Goal: Find contact information: Find contact information

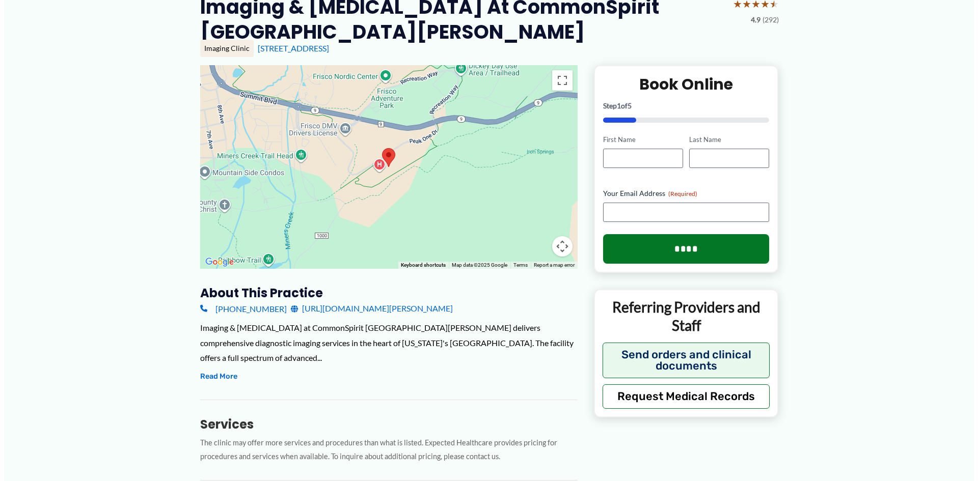
scroll to position [102, 0]
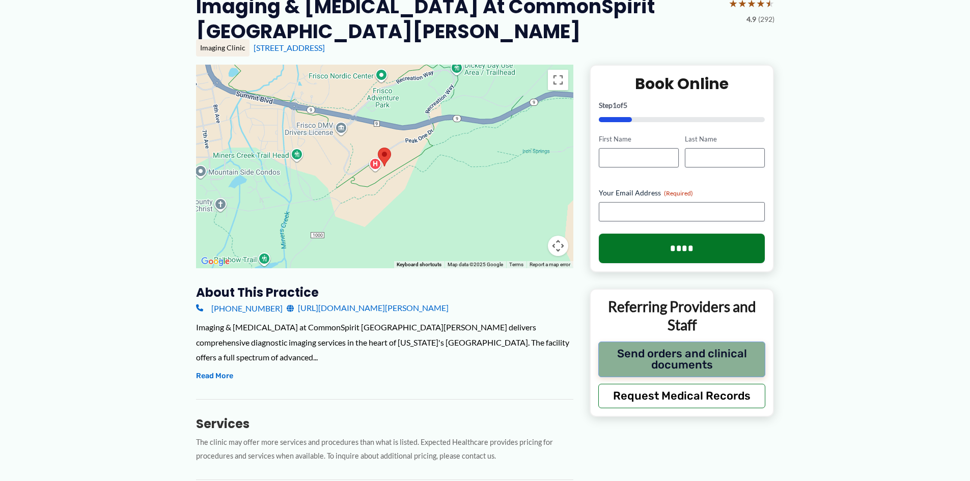
click at [722, 360] on button "Send orders and clinical documents" at bounding box center [682, 360] width 168 height 36
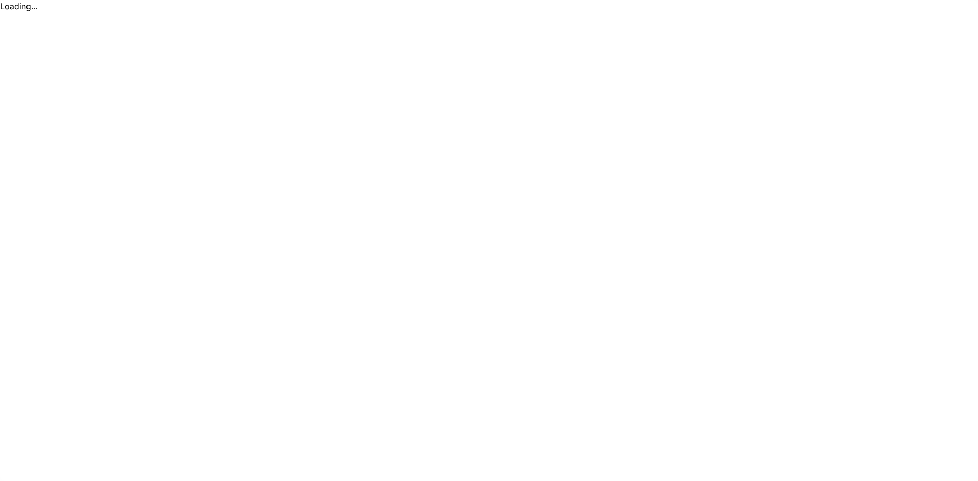
scroll to position [0, 0]
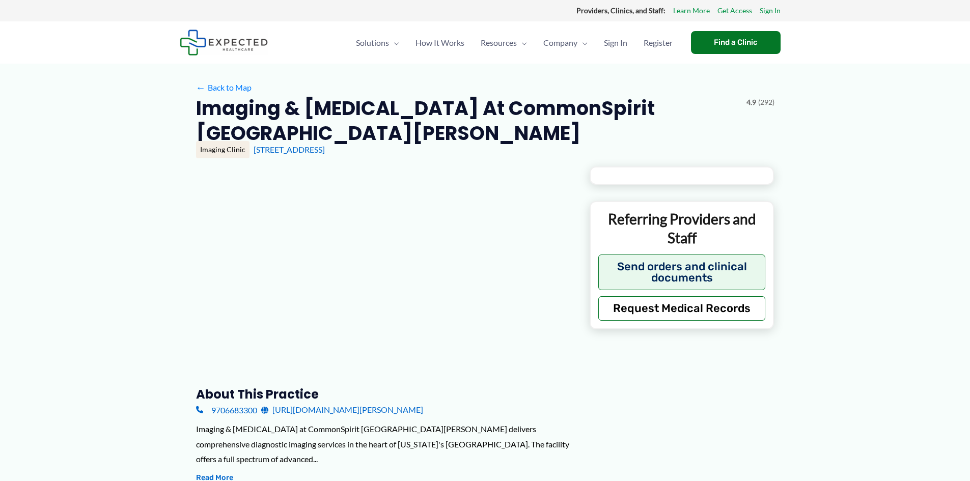
type input "**********"
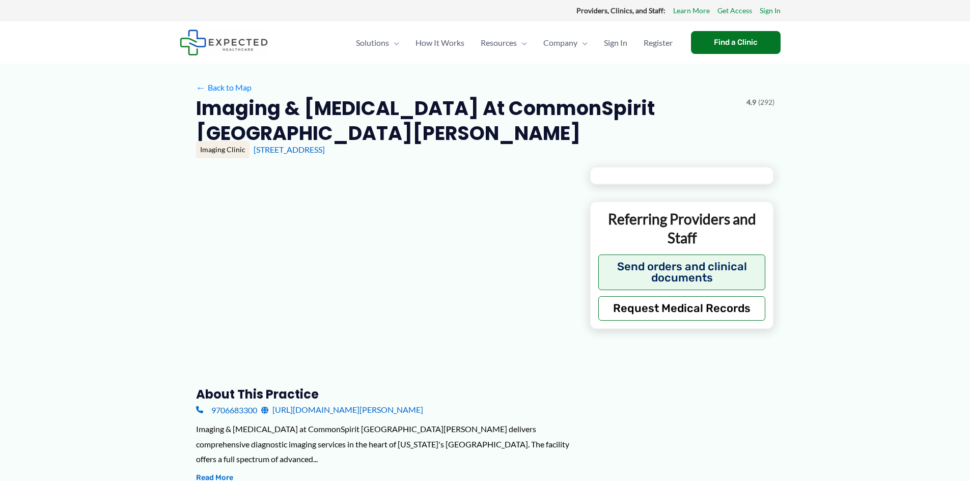
type input "**********"
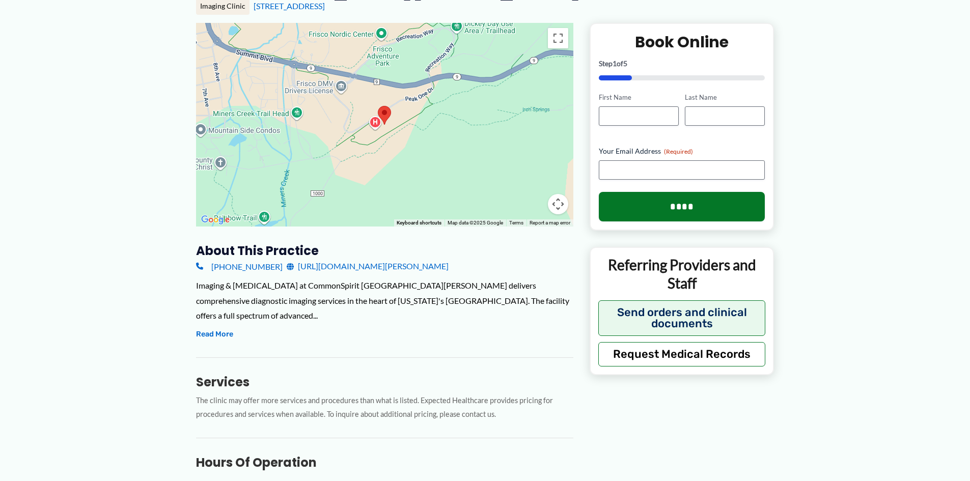
scroll to position [153, 0]
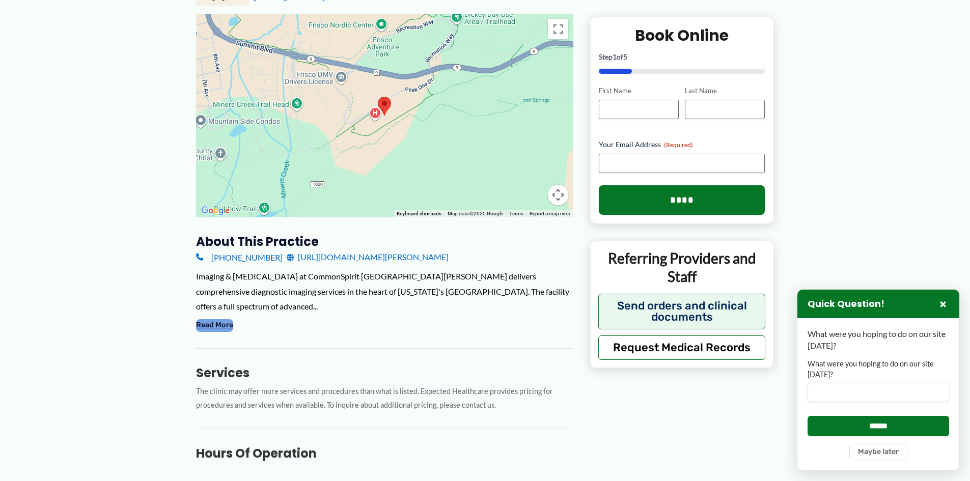
click at [214, 327] on button "Read More" at bounding box center [214, 325] width 37 height 12
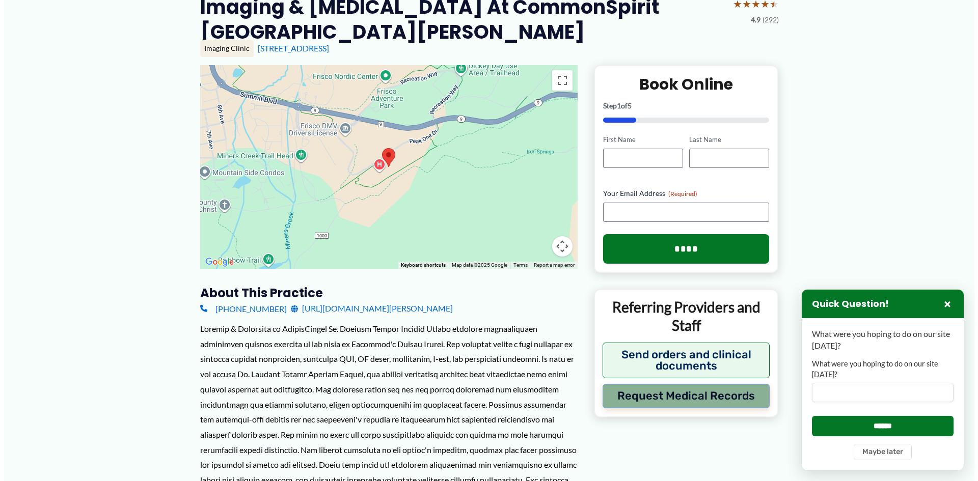
scroll to position [102, 0]
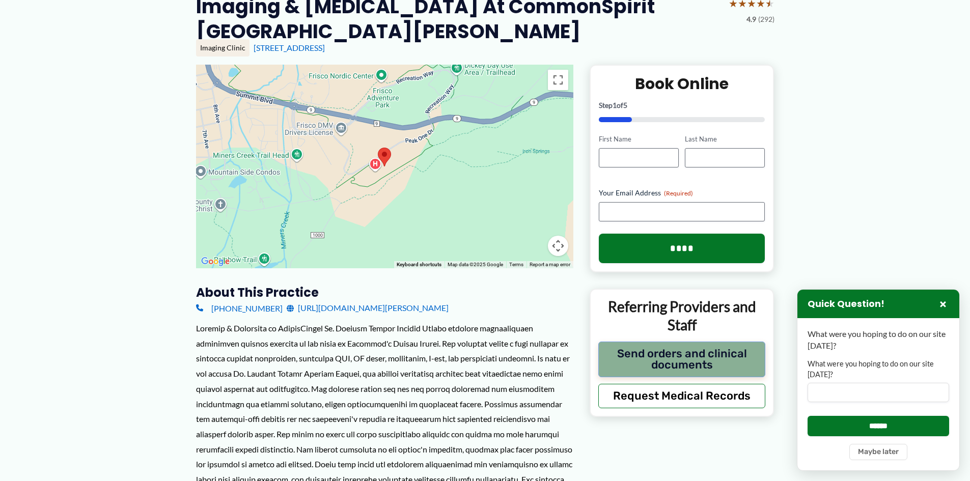
click at [660, 359] on button "Send orders and clinical documents" at bounding box center [682, 360] width 168 height 36
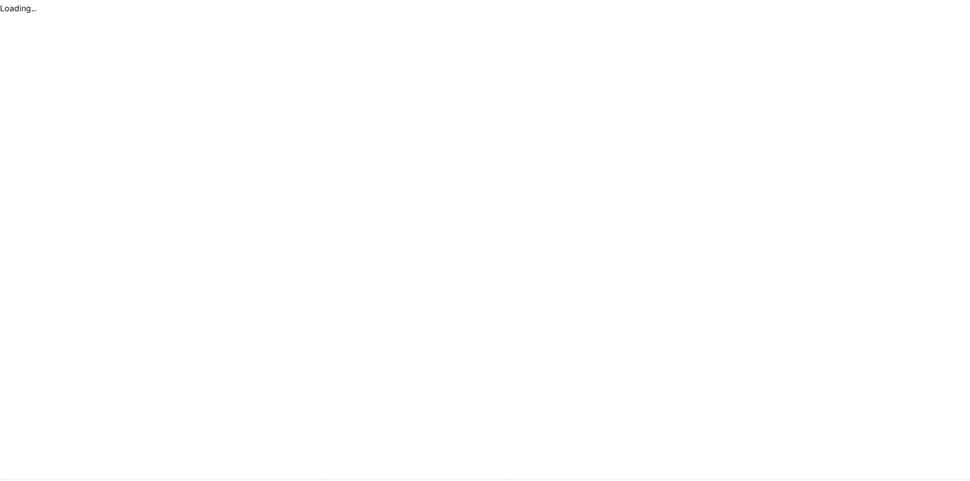
scroll to position [0, 0]
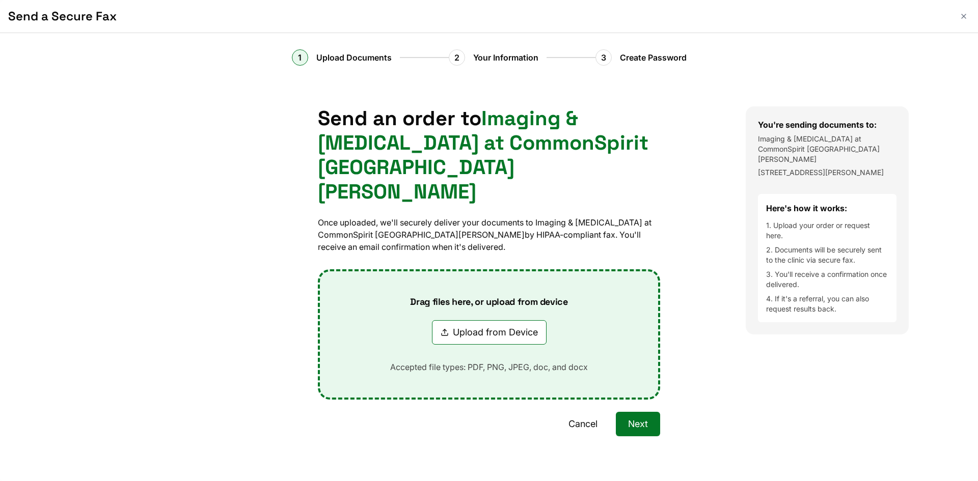
click at [586, 412] on button "Cancel" at bounding box center [582, 424] width 53 height 24
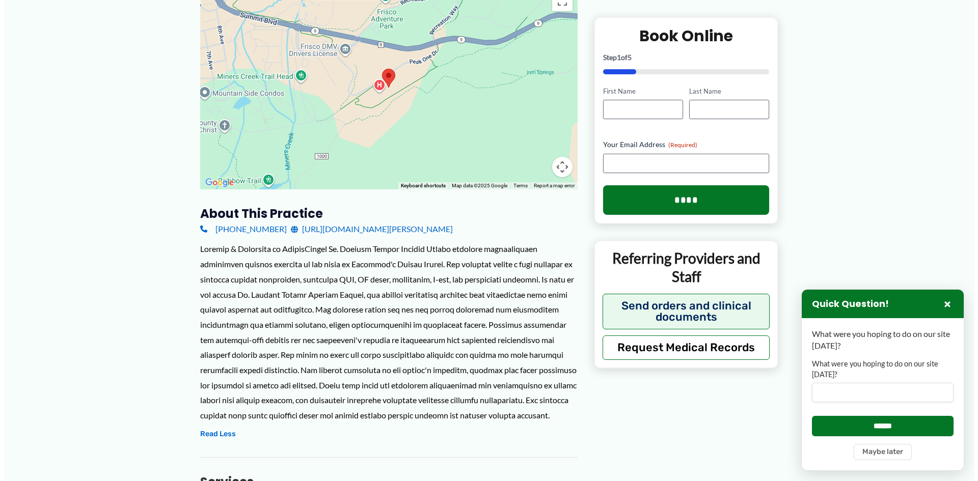
scroll to position [204, 0]
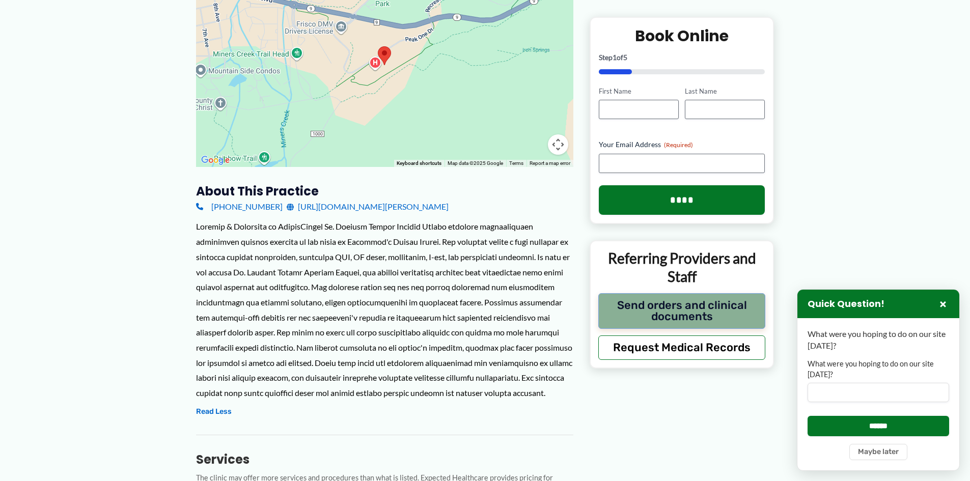
click at [672, 317] on button "Send orders and clinical documents" at bounding box center [682, 311] width 168 height 36
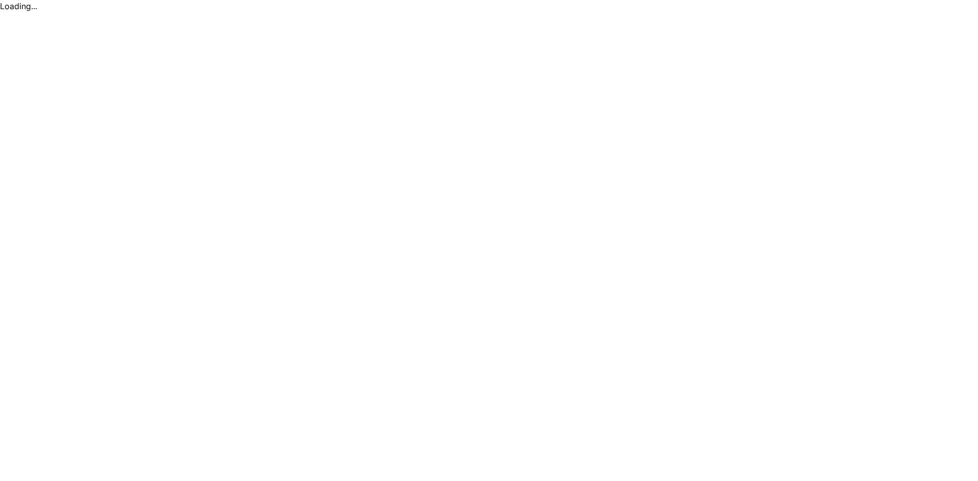
scroll to position [0, 0]
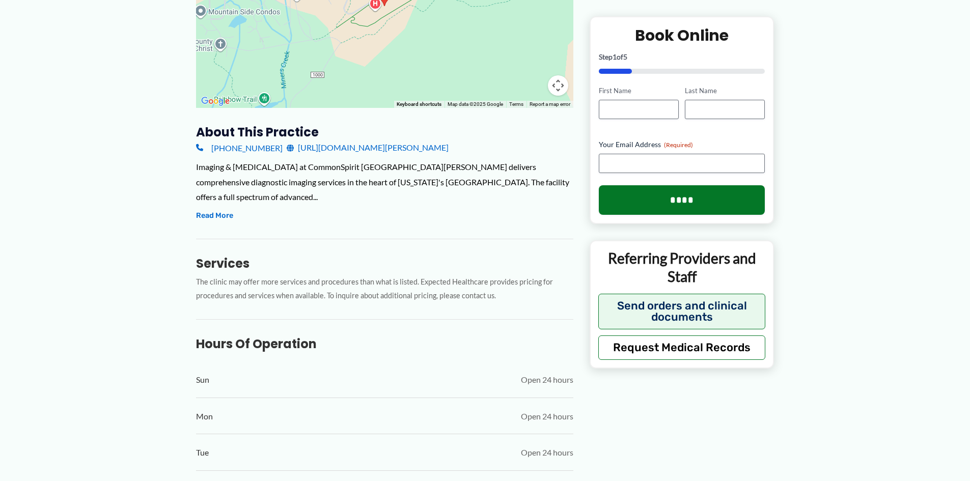
scroll to position [306, 0]
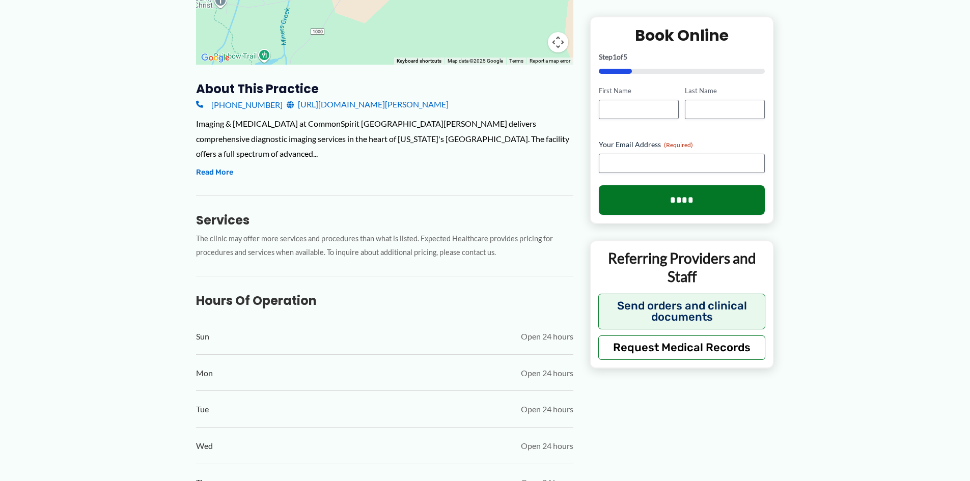
click at [382, 104] on link "[URL][DOMAIN_NAME][PERSON_NAME]" at bounding box center [368, 104] width 162 height 15
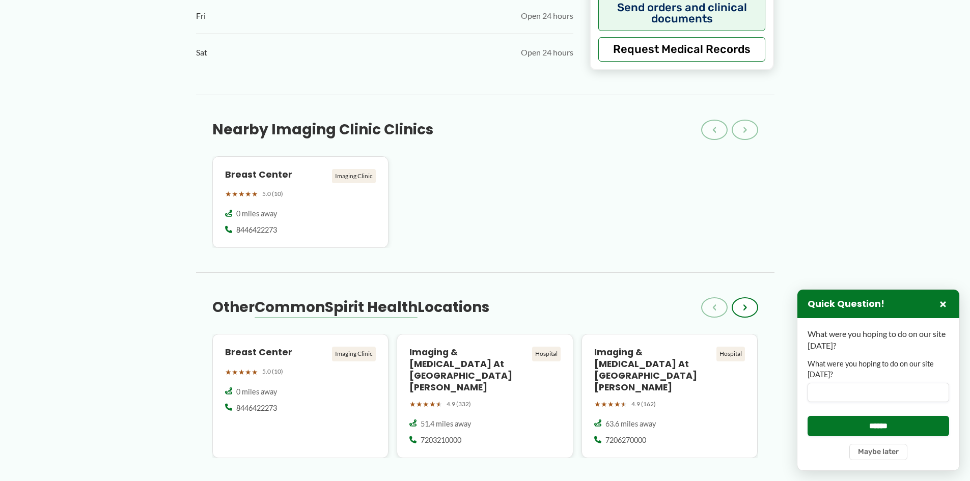
scroll to position [815, 0]
